Goal: Communication & Community: Answer question/provide support

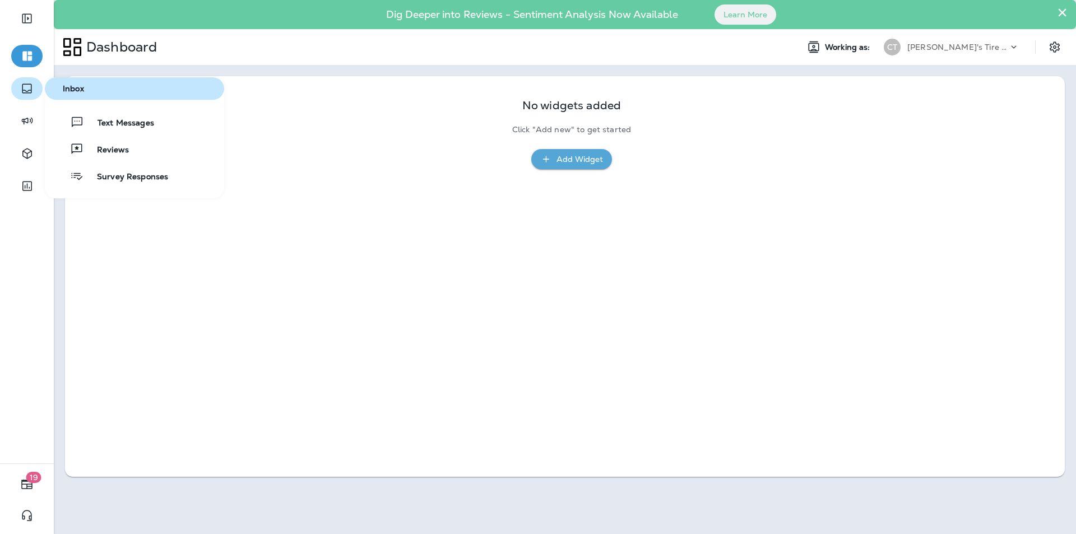
click at [29, 87] on icon "button" at bounding box center [26, 88] width 13 height 13
click at [122, 122] on span "Text Messages" at bounding box center [119, 123] width 70 height 11
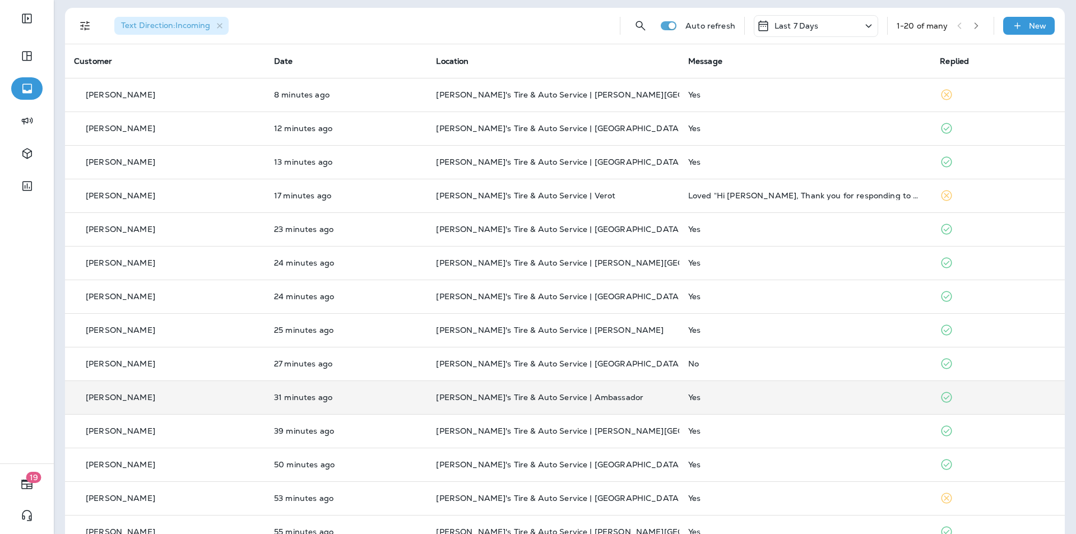
scroll to position [168, 0]
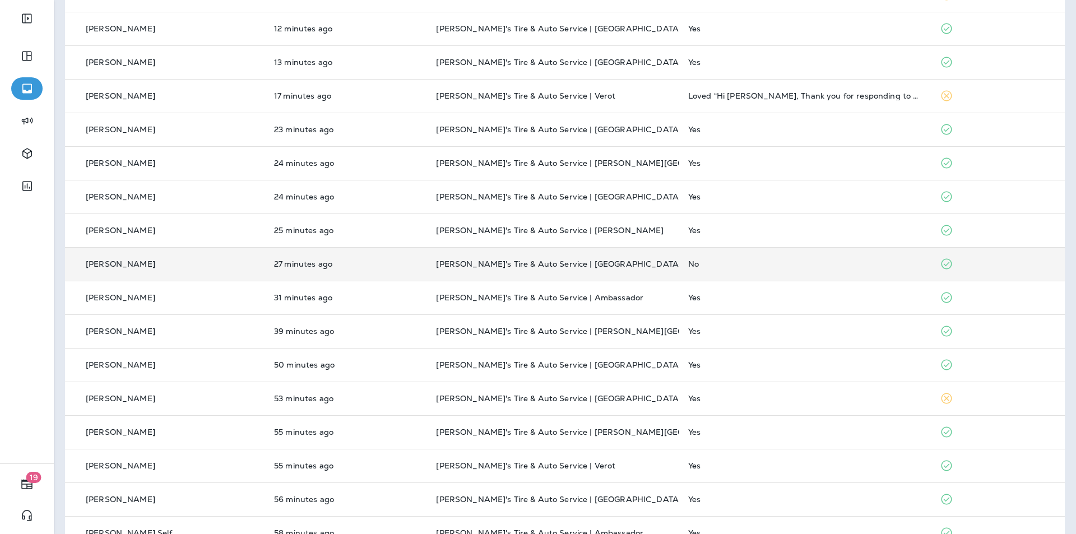
click at [565, 264] on div "No" at bounding box center [805, 263] width 234 height 9
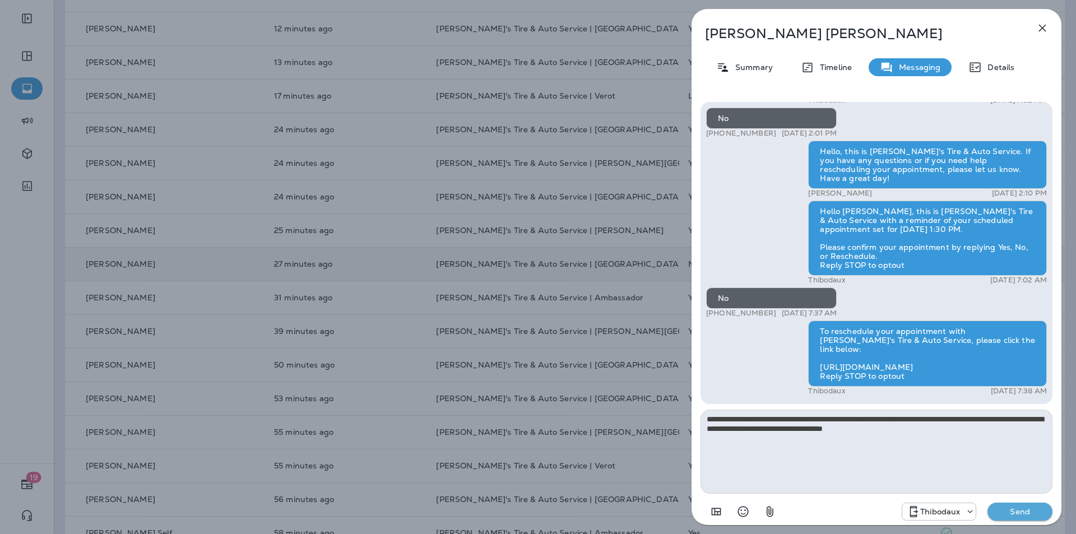
type textarea "**********"
click at [565, 467] on p "Send" at bounding box center [1019, 511] width 47 height 10
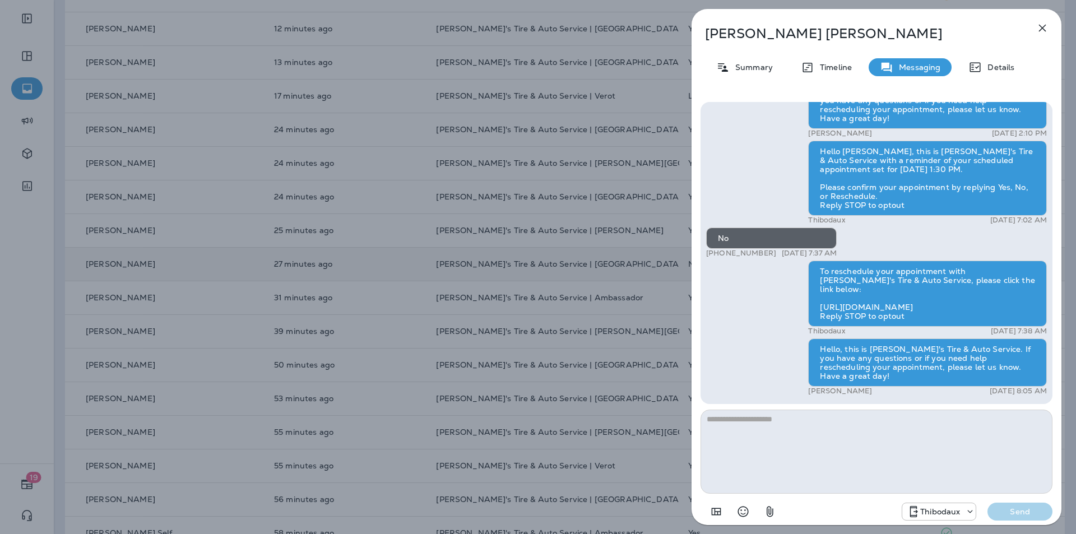
click at [565, 25] on icon "button" at bounding box center [1041, 27] width 13 height 13
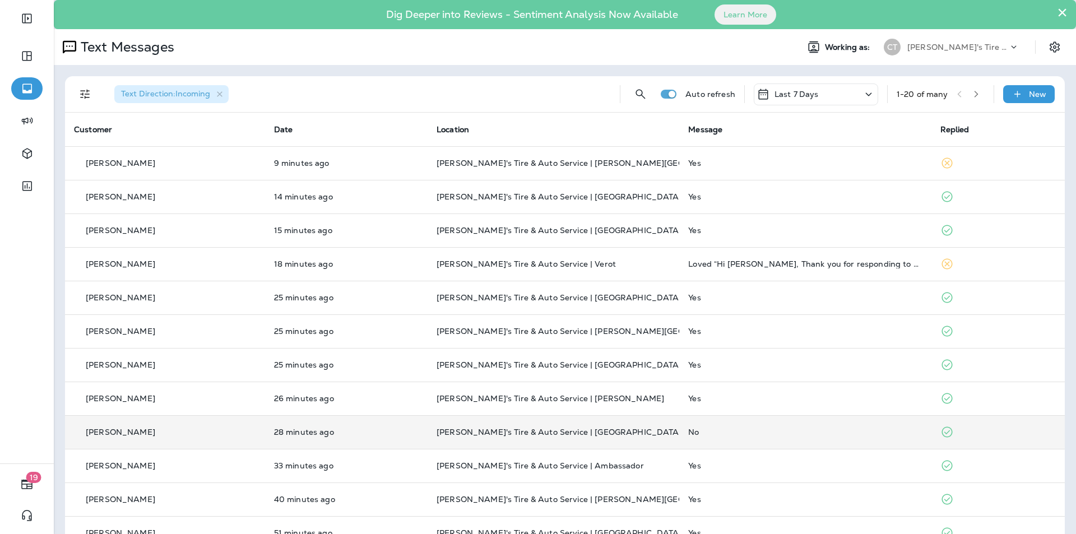
click at [565, 95] on icon "button" at bounding box center [976, 94] width 8 height 8
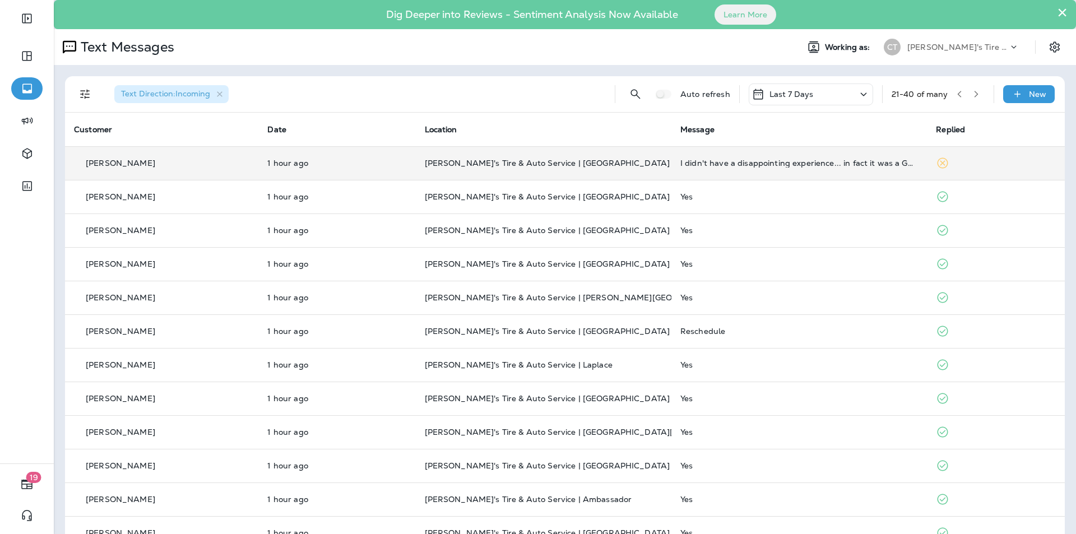
click at [565, 157] on td "[PERSON_NAME]'s Tire & Auto Service | [GEOGRAPHIC_DATA]" at bounding box center [543, 163] width 255 height 34
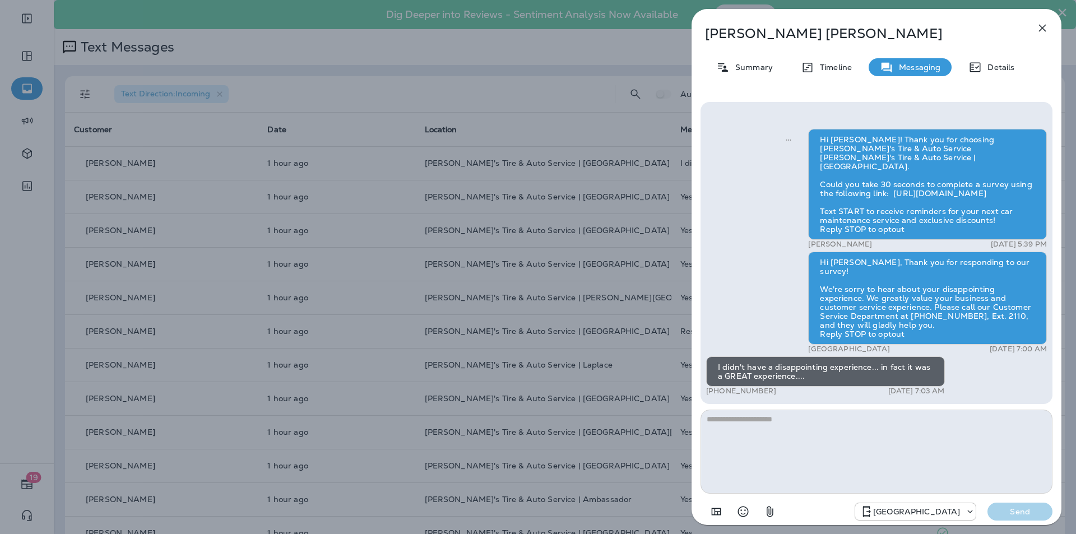
click at [565, 26] on icon "button" at bounding box center [1041, 27] width 13 height 13
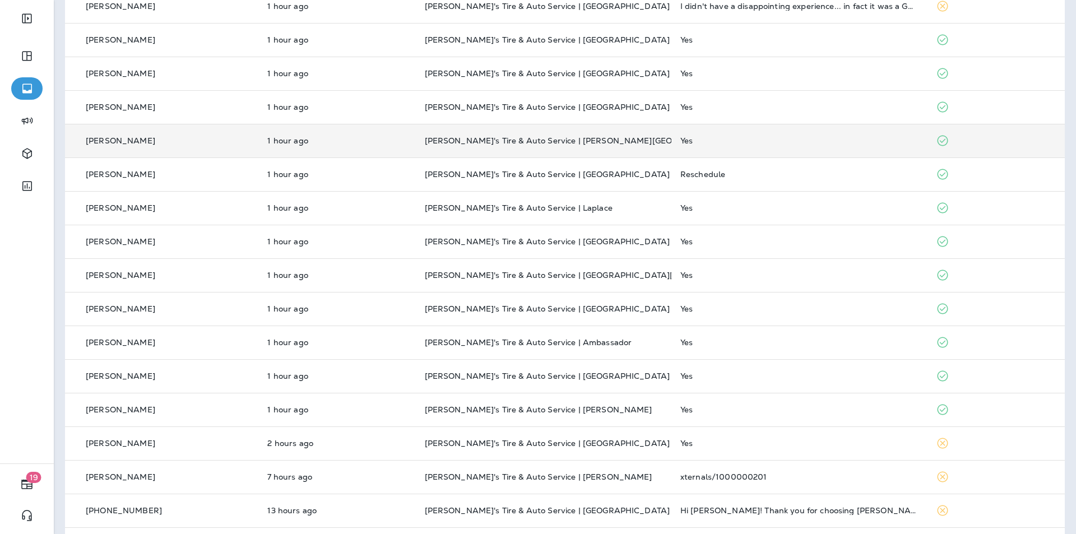
scroll to position [168, 0]
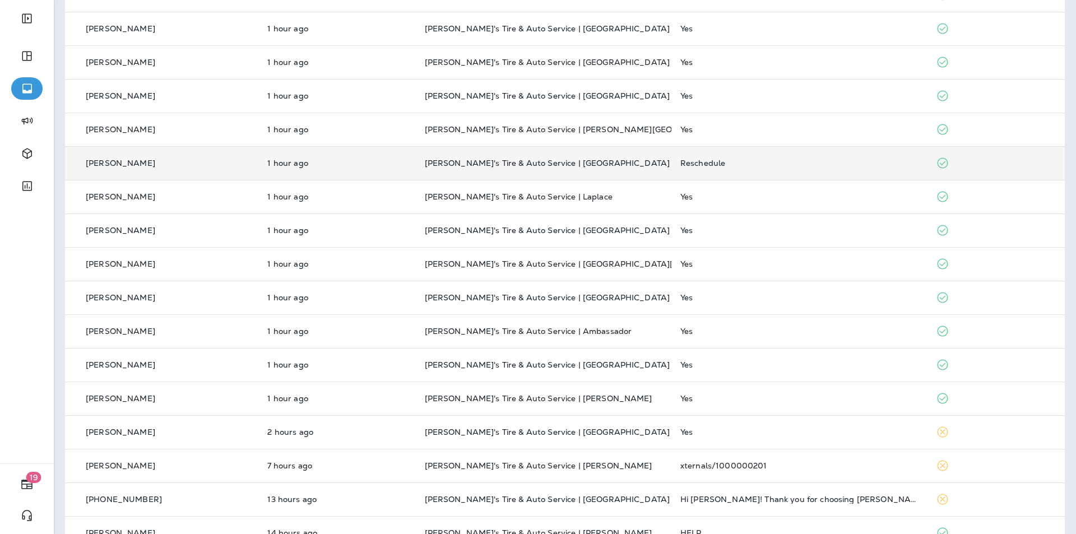
click at [565, 163] on div "Reschedule" at bounding box center [799, 163] width 238 height 9
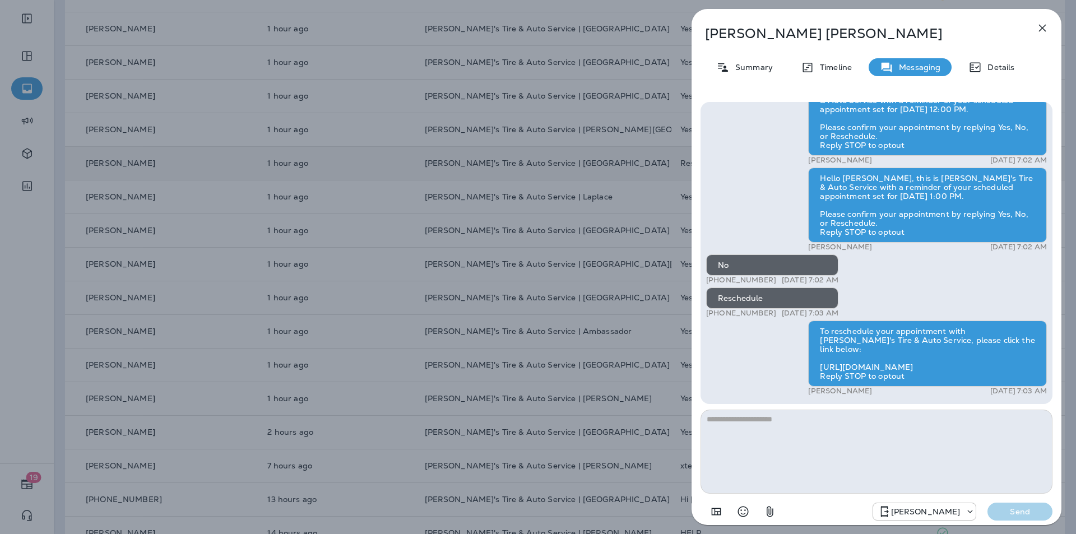
drag, startPoint x: 1043, startPoint y: 27, endPoint x: 1031, endPoint y: 30, distance: 12.1
click at [565, 27] on icon "button" at bounding box center [1042, 28] width 7 height 7
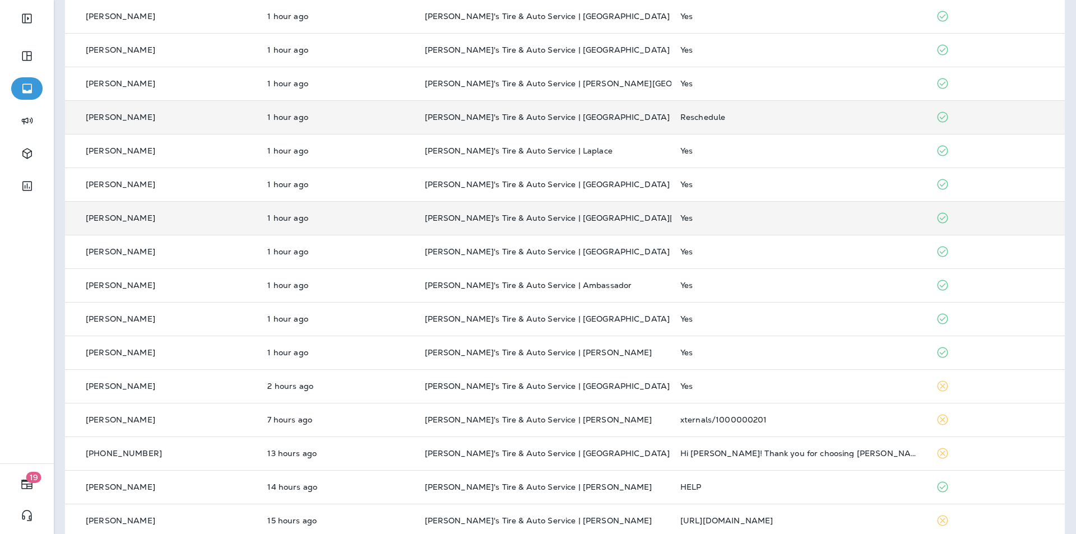
scroll to position [296, 0]
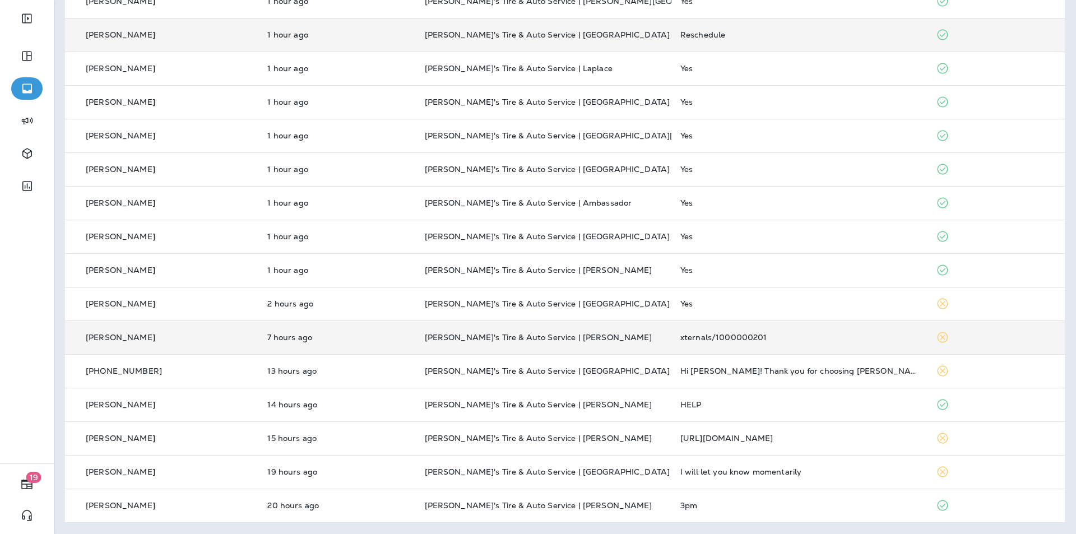
click at [565, 335] on p "[PERSON_NAME]'s Tire & Auto Service | [PERSON_NAME]" at bounding box center [544, 337] width 238 height 9
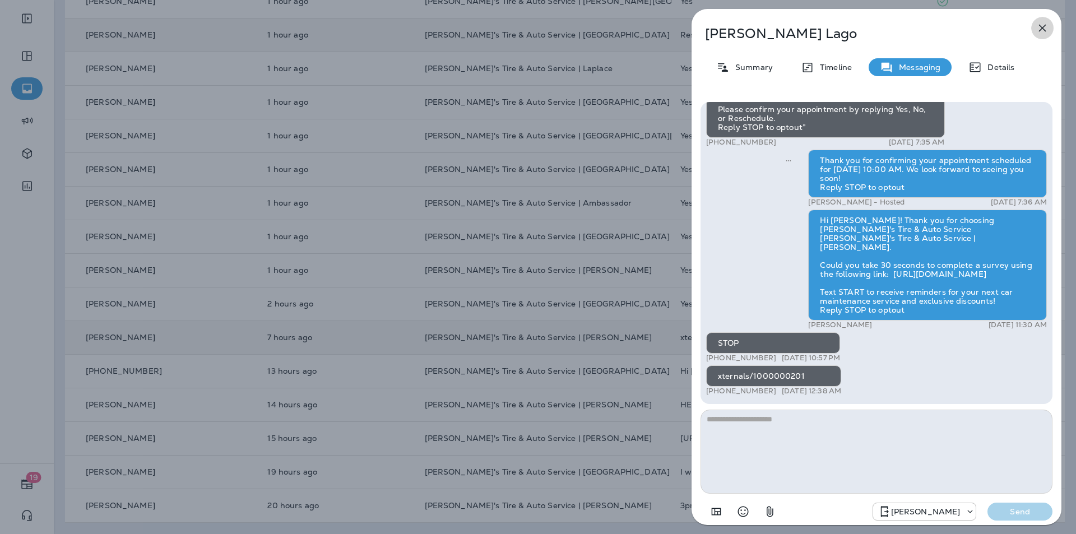
click at [565, 26] on icon "button" at bounding box center [1042, 28] width 7 height 7
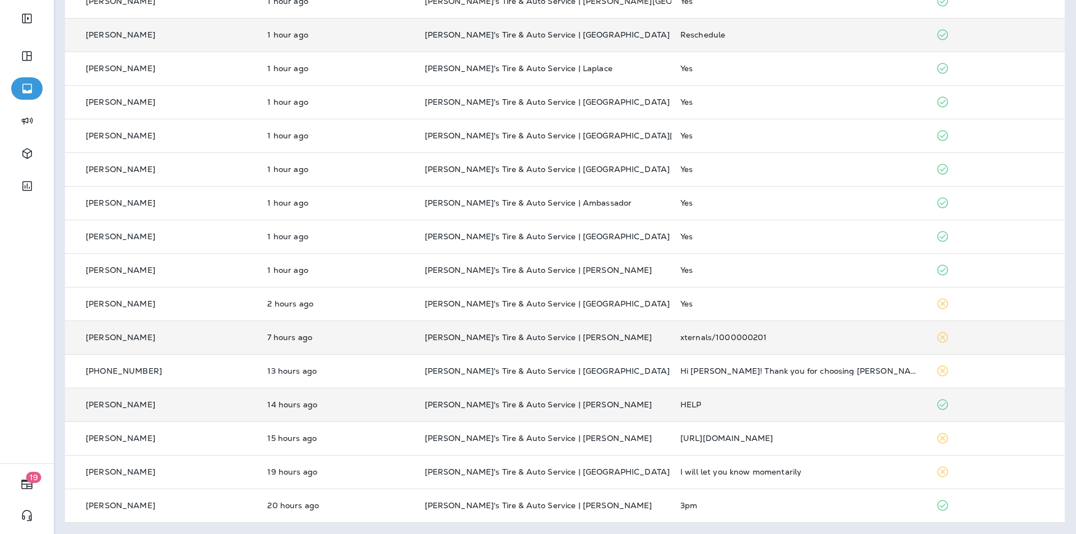
click at [565, 405] on p "[PERSON_NAME]'s Tire & Auto Service | [PERSON_NAME]" at bounding box center [544, 404] width 238 height 9
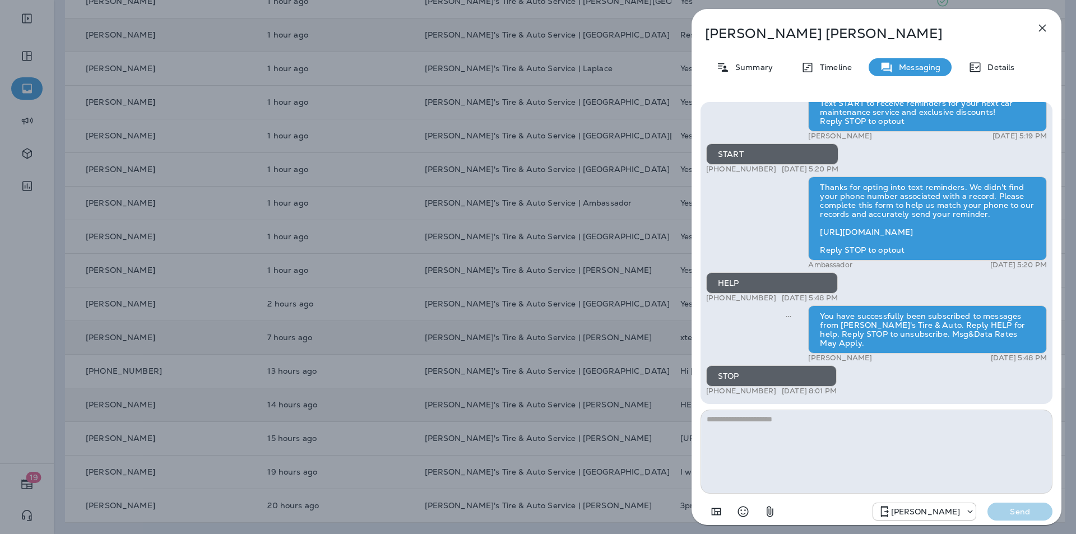
click at [565, 27] on icon "button" at bounding box center [1042, 28] width 7 height 7
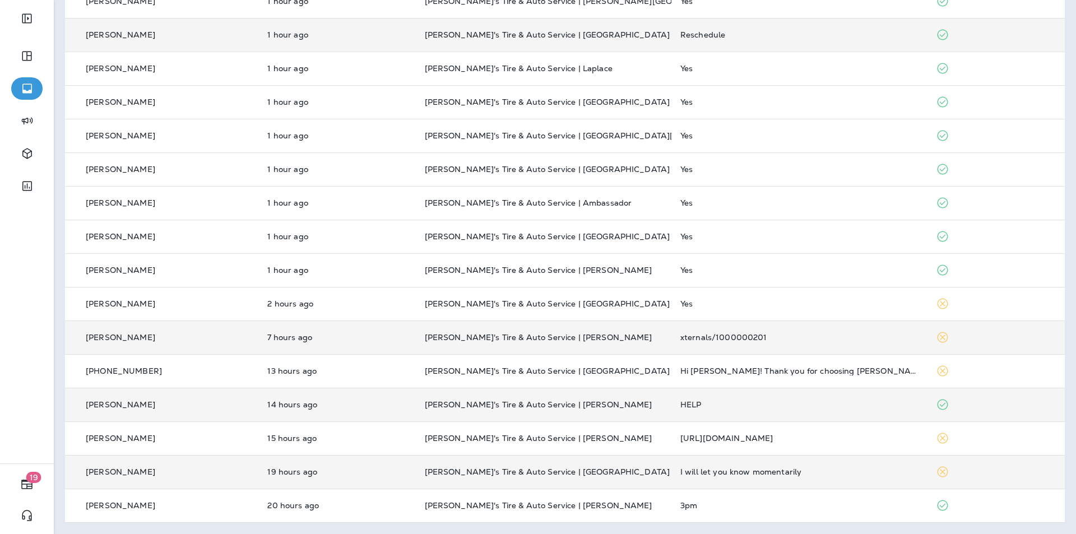
click at [565, 467] on p "[PERSON_NAME]'s Tire & Auto Service | [GEOGRAPHIC_DATA]" at bounding box center [544, 471] width 238 height 9
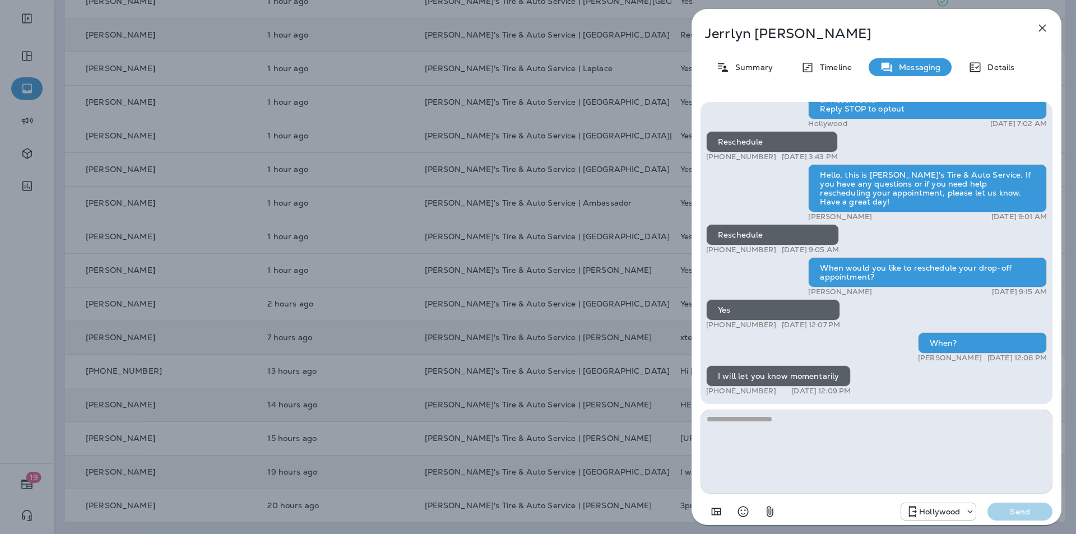
click at [565, 25] on icon "button" at bounding box center [1041, 27] width 13 height 13
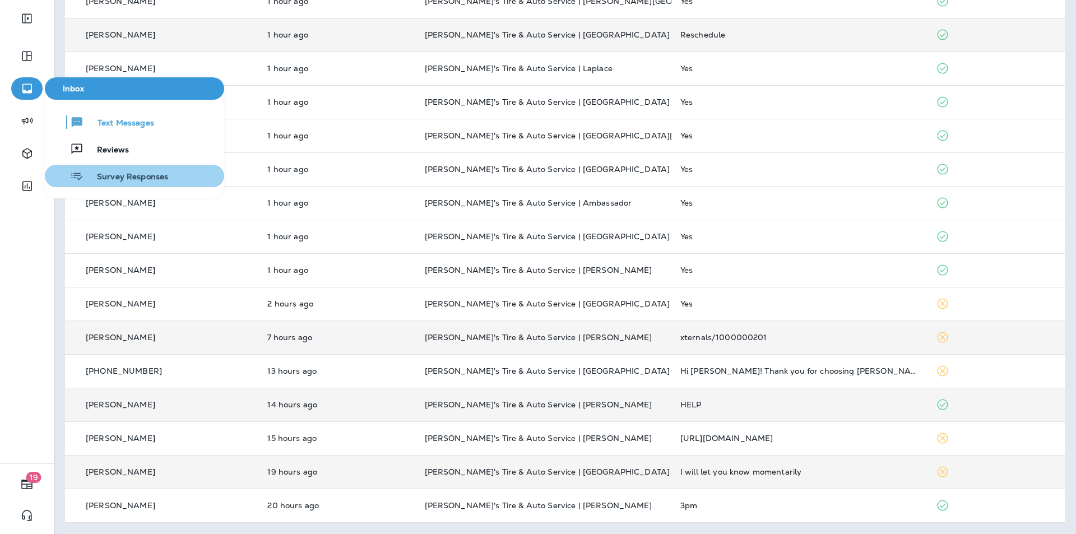
click at [124, 179] on span "Survey Responses" at bounding box center [125, 177] width 85 height 11
